Goal: Find specific page/section: Find specific page/section

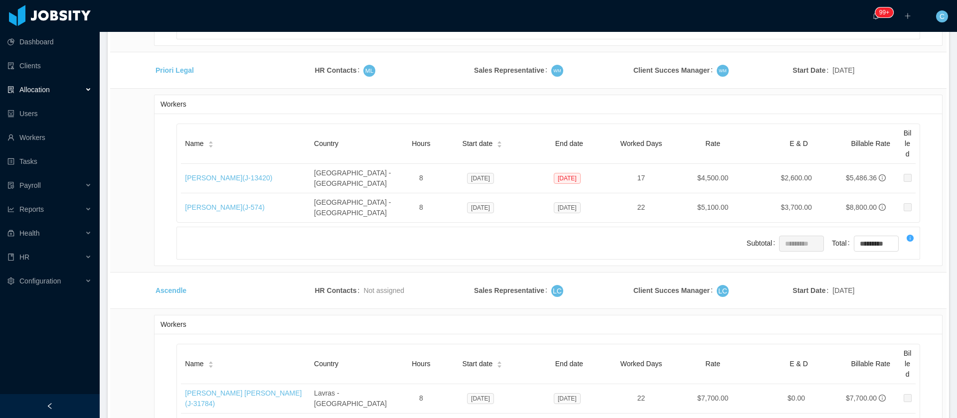
scroll to position [6264, 0]
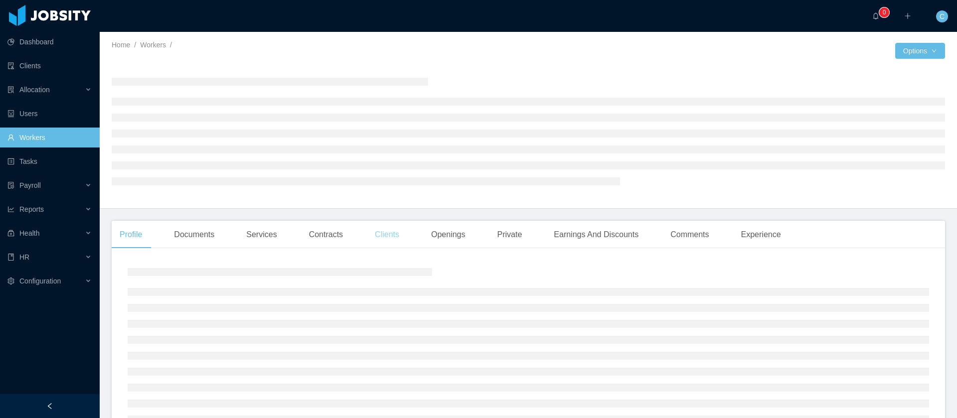
click at [377, 245] on div "Clients" at bounding box center [387, 235] width 40 height 28
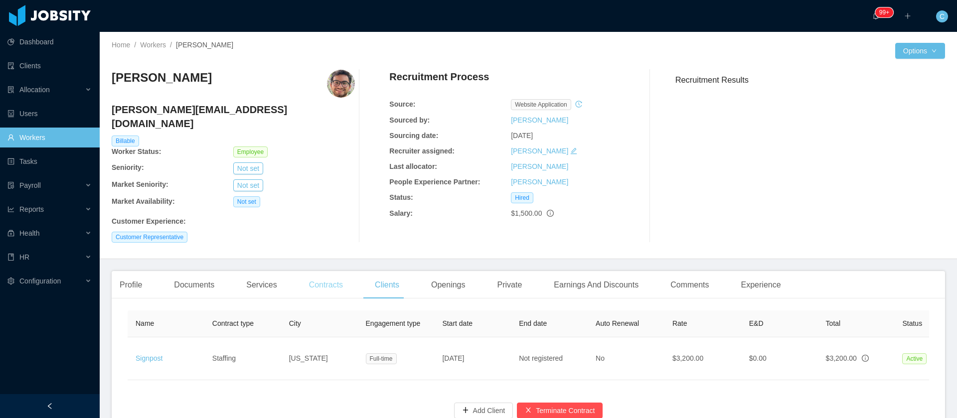
click at [324, 273] on div "Contracts" at bounding box center [326, 285] width 50 height 28
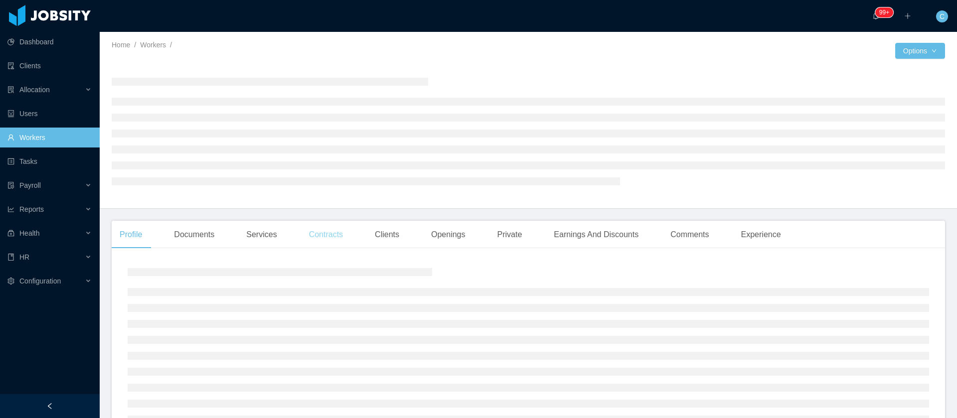
click at [328, 244] on div "Contracts" at bounding box center [326, 235] width 50 height 28
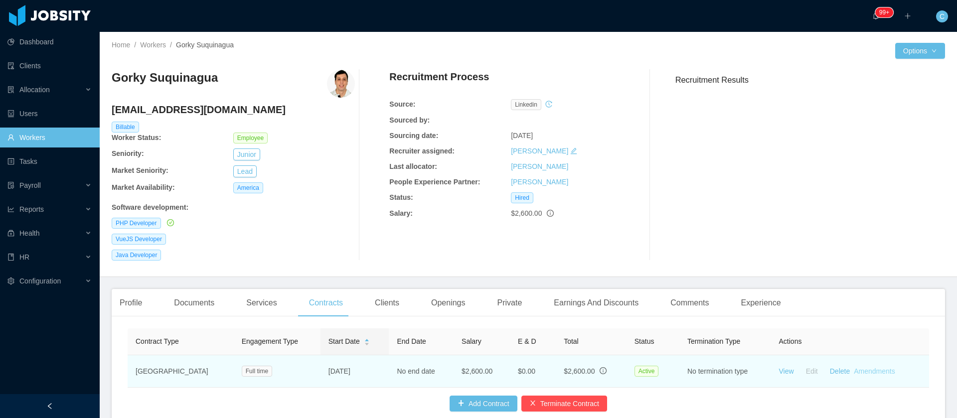
click at [865, 373] on link "Amendments" at bounding box center [874, 372] width 41 height 8
